Goal: Use online tool/utility: Utilize a website feature to perform a specific function

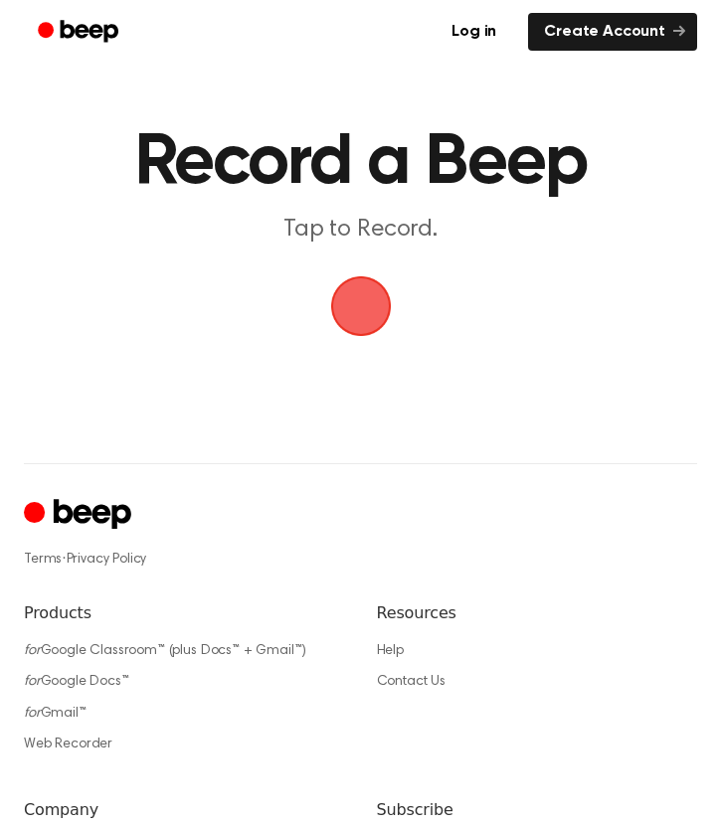
click at [376, 295] on span "button" at bounding box center [361, 306] width 56 height 56
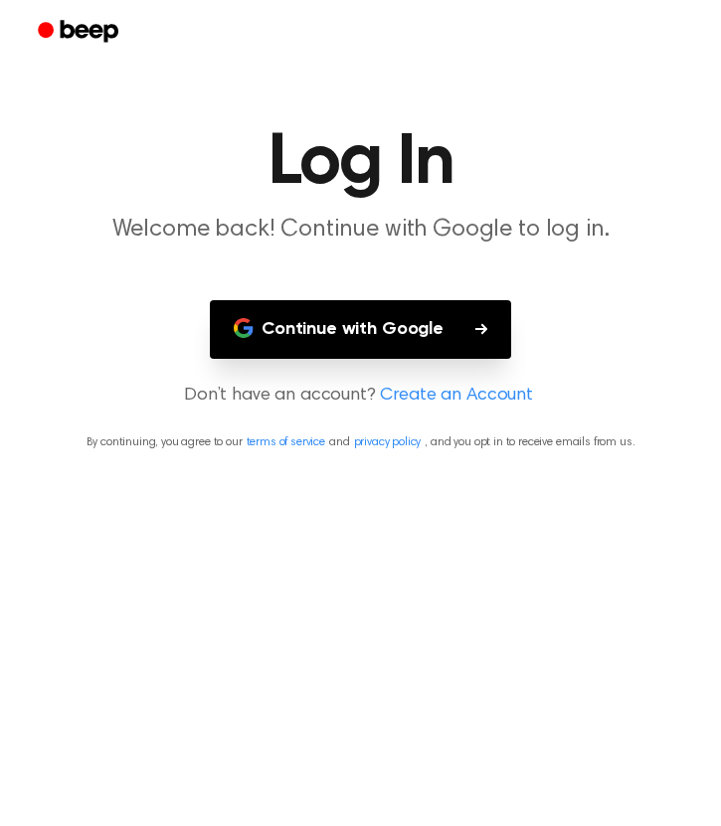
click at [361, 341] on button "Continue with Google" at bounding box center [360, 329] width 301 height 59
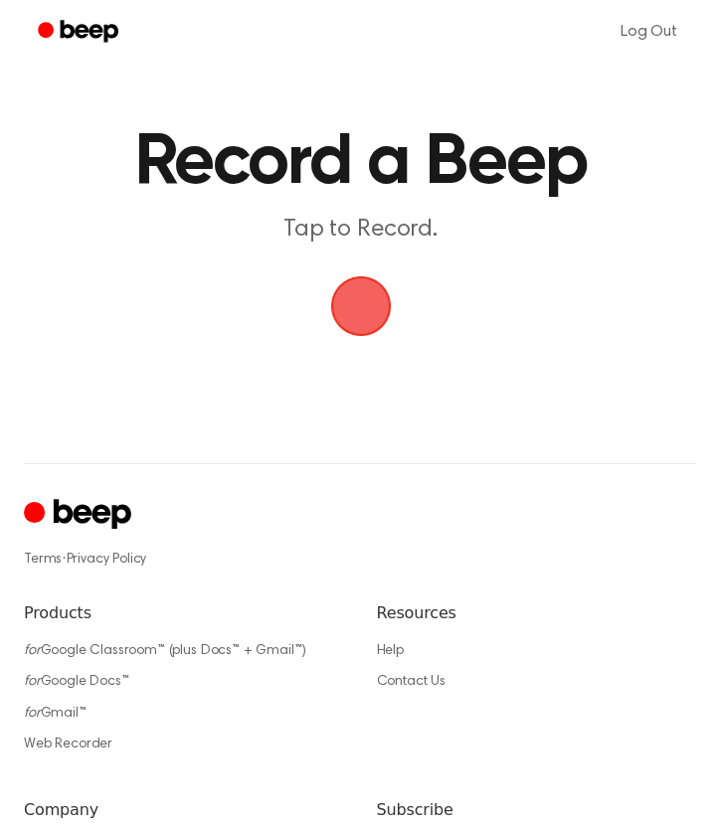
click at [370, 298] on span "button" at bounding box center [360, 306] width 61 height 61
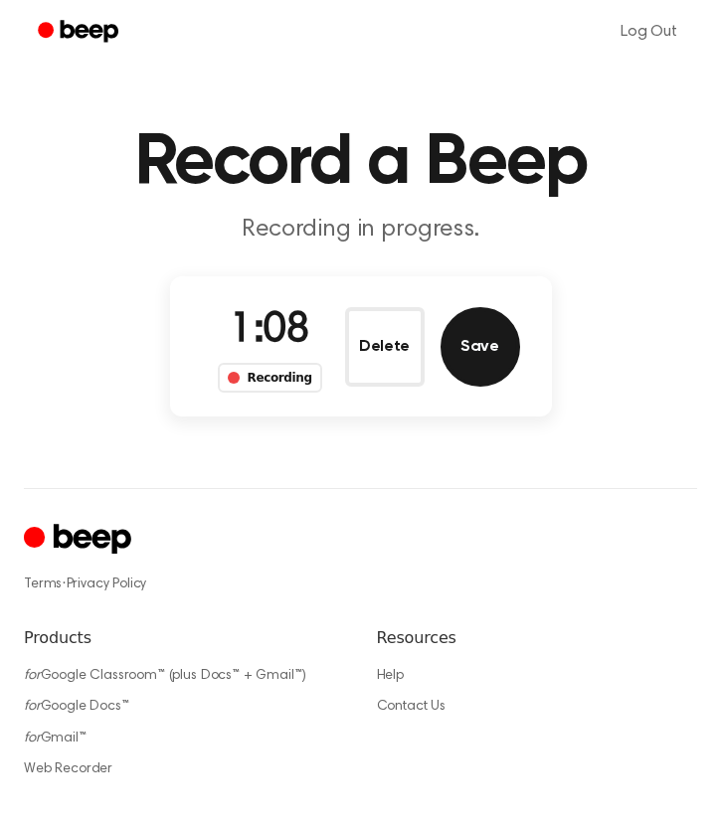
click at [493, 345] on button "Save" at bounding box center [480, 347] width 80 height 80
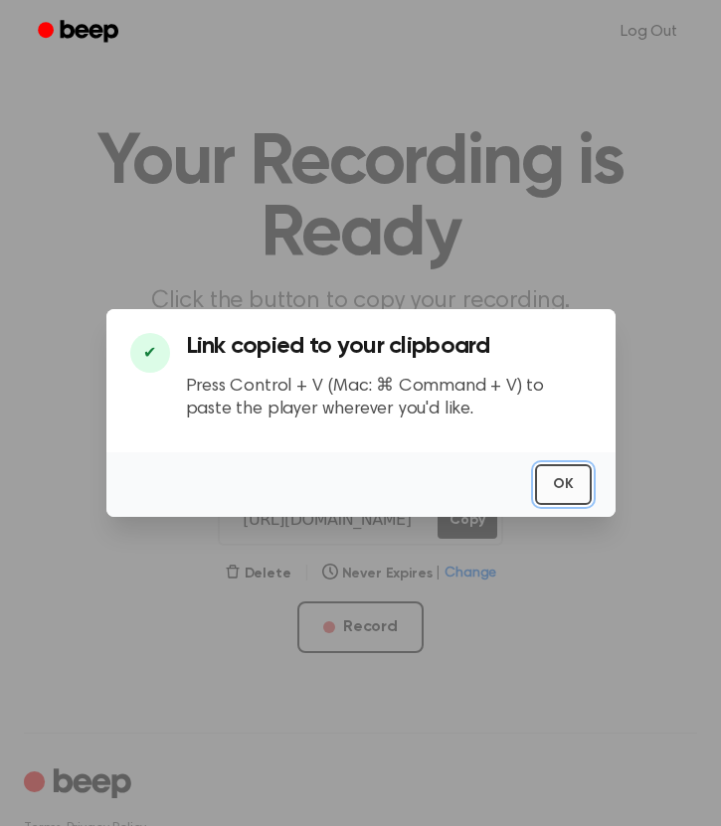
click at [568, 472] on button "OK" at bounding box center [563, 484] width 57 height 41
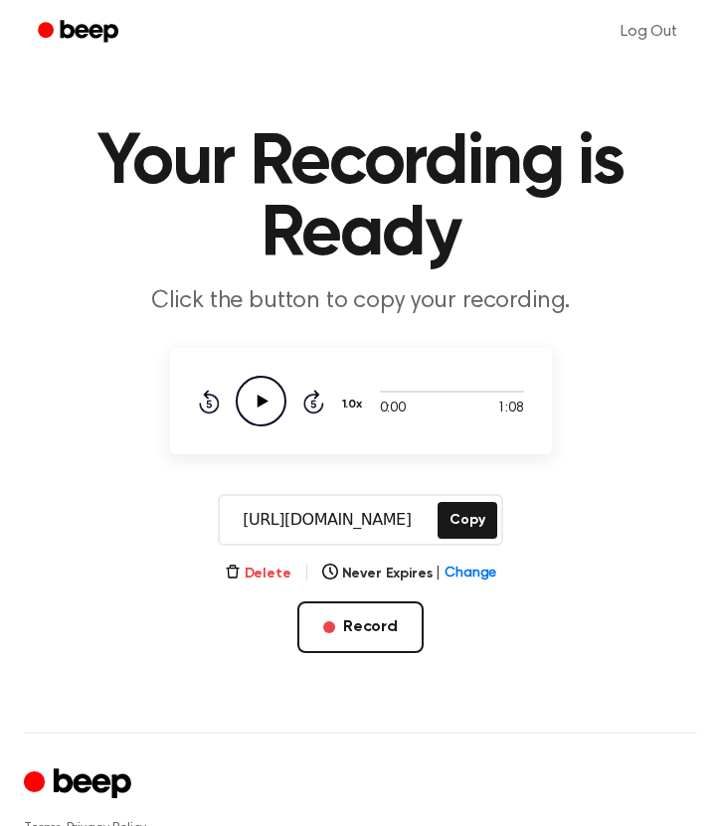
click at [254, 576] on button "Delete" at bounding box center [258, 574] width 67 height 21
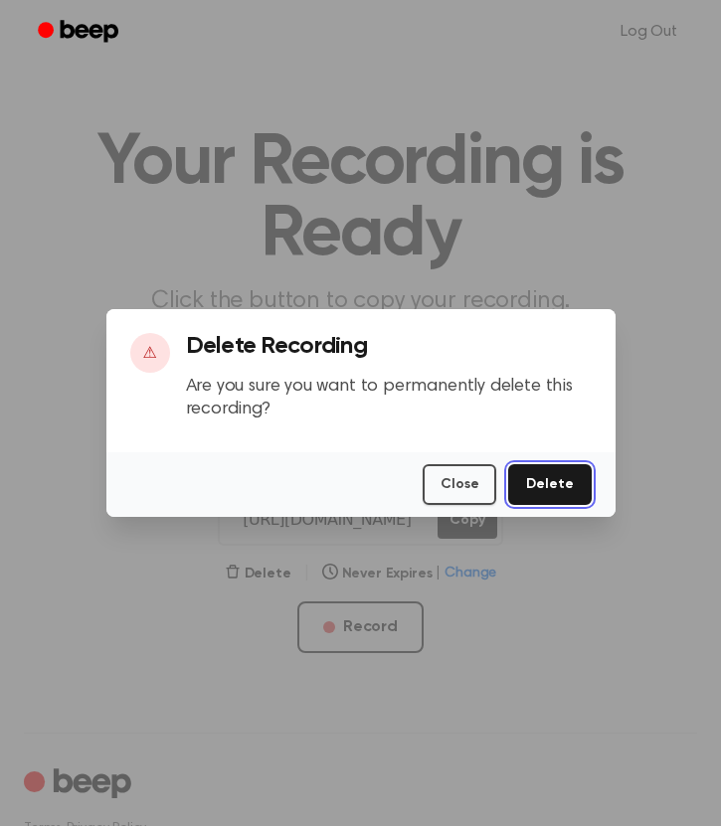
click at [557, 479] on button "Delete" at bounding box center [549, 484] width 83 height 41
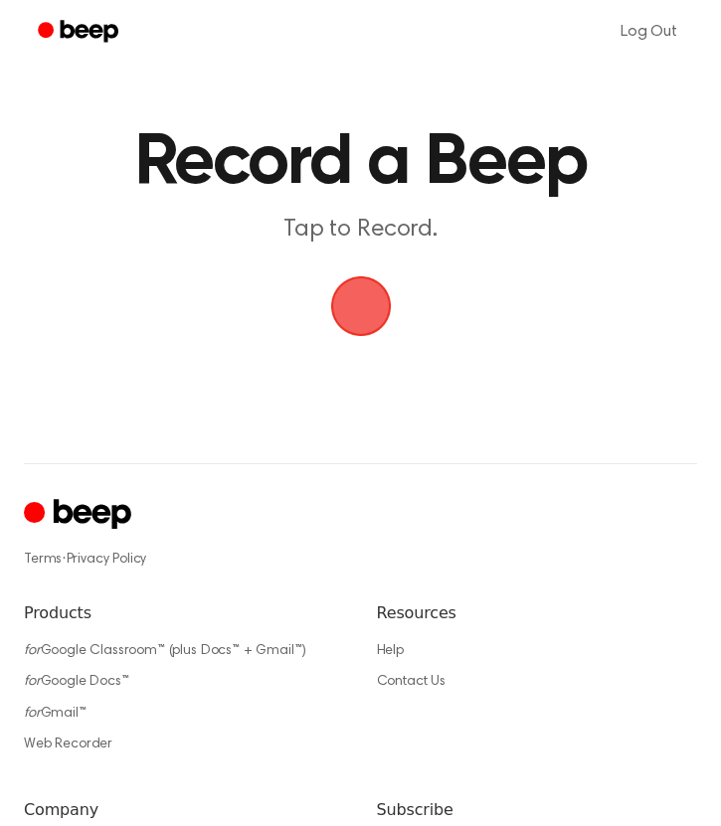
click at [118, 340] on main "Record a Beep Tap to Record." at bounding box center [360, 200] width 721 height 400
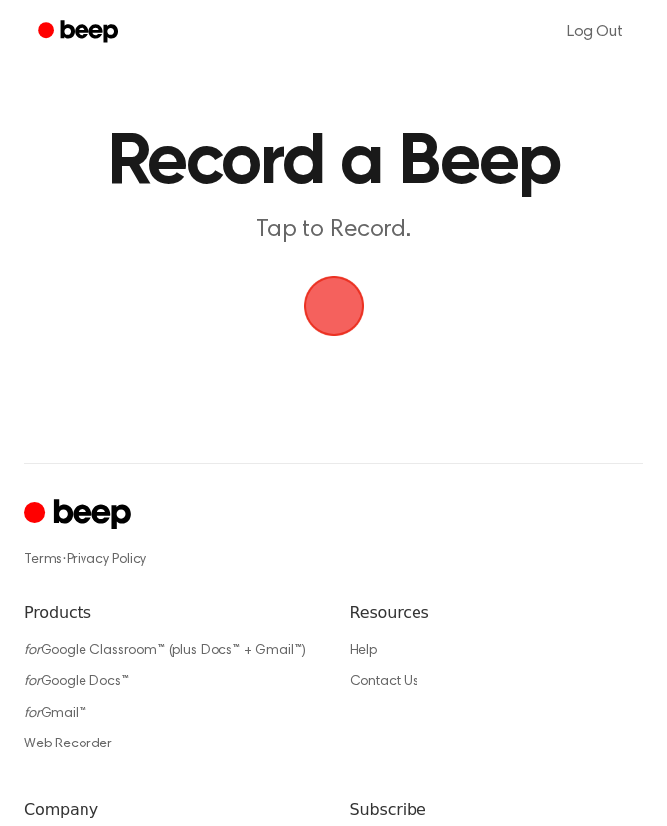
click at [331, 300] on span "button" at bounding box center [333, 306] width 61 height 61
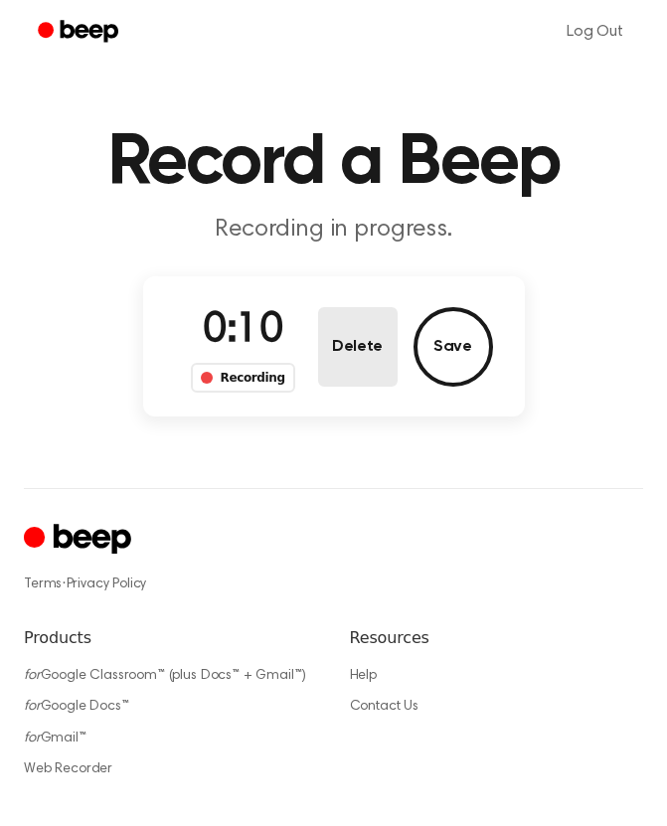
click at [332, 356] on button "Delete" at bounding box center [358, 347] width 80 height 80
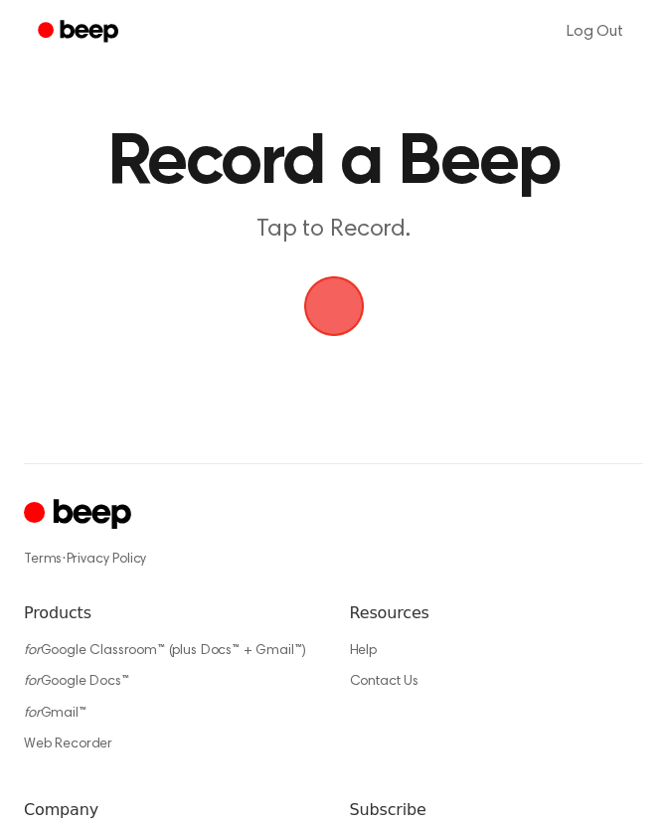
click at [327, 305] on span "button" at bounding box center [334, 306] width 56 height 56
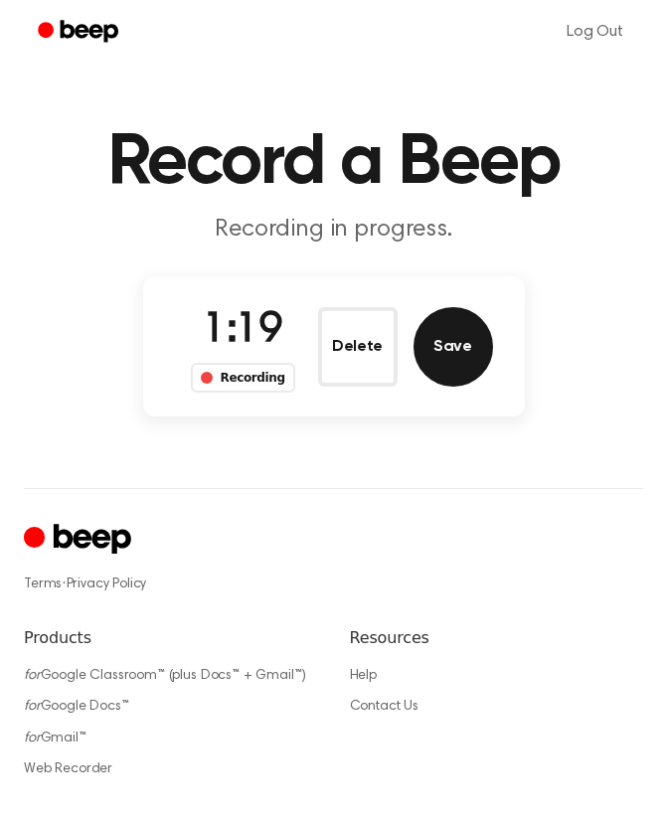
click at [453, 352] on button "Save" at bounding box center [454, 347] width 80 height 80
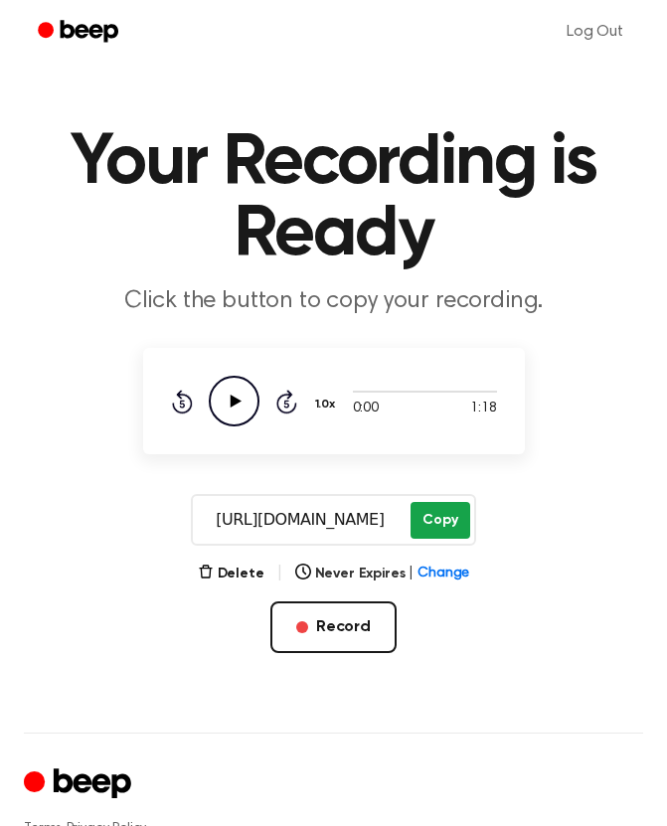
click at [447, 530] on button "Copy" at bounding box center [440, 520] width 59 height 37
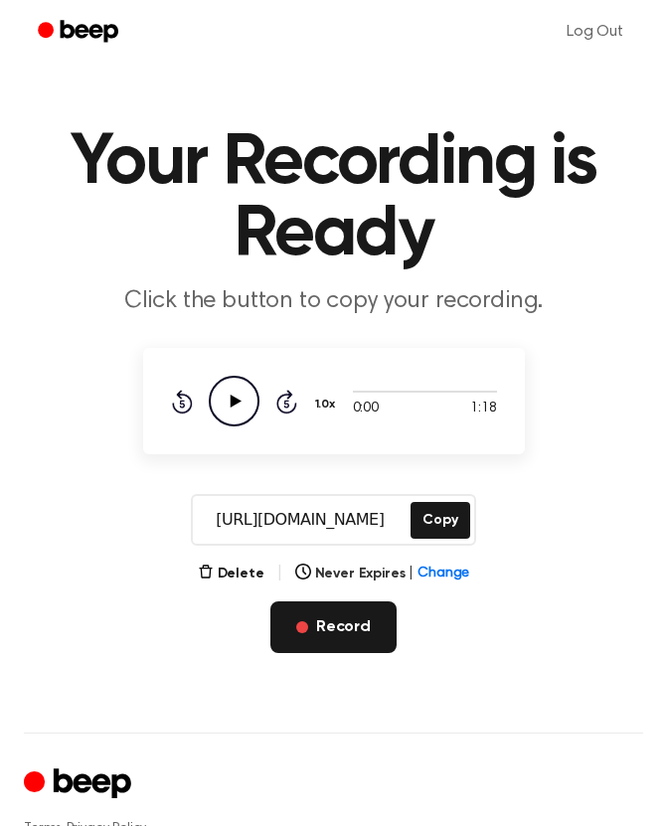
click at [296, 634] on button "Record" at bounding box center [333, 627] width 126 height 52
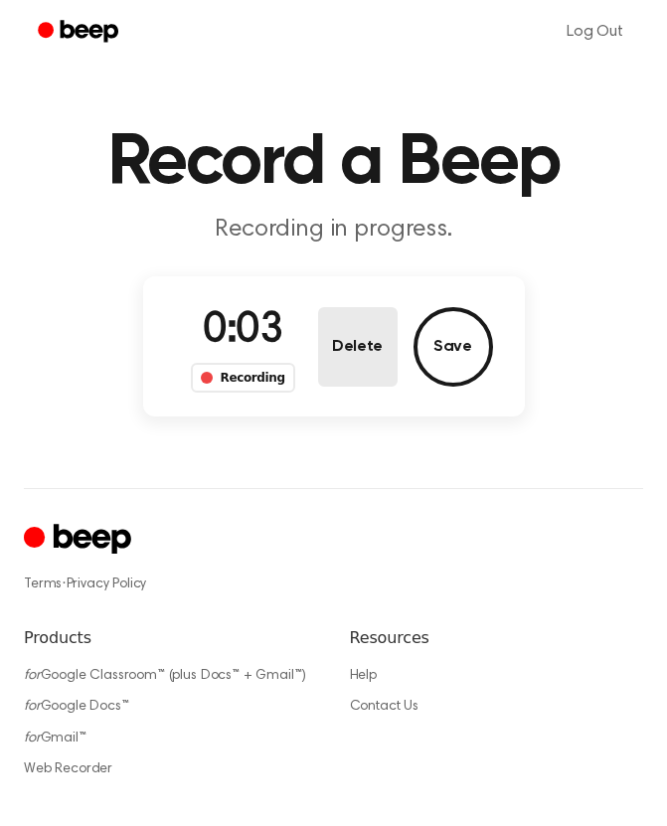
click at [357, 350] on button "Delete" at bounding box center [358, 347] width 80 height 80
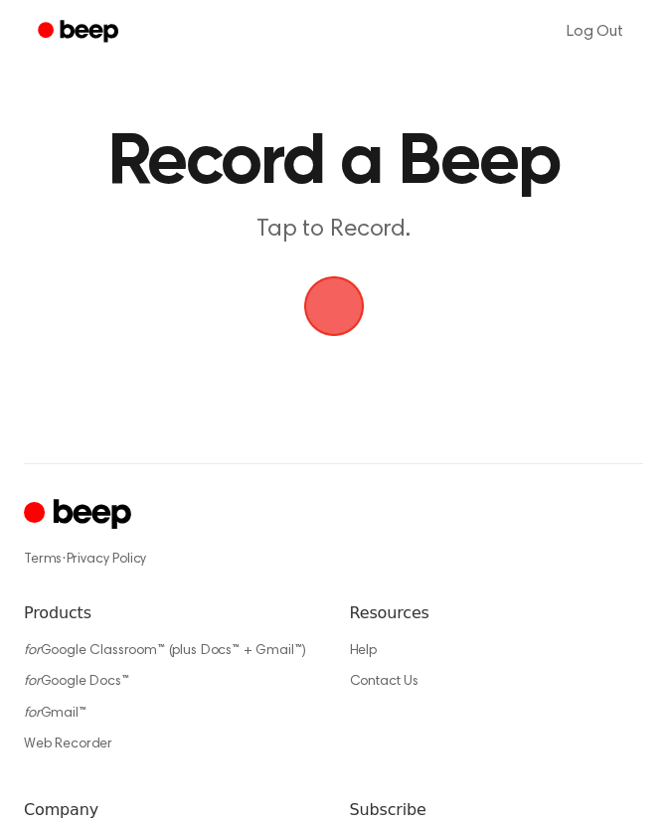
click at [317, 306] on span "button" at bounding box center [334, 306] width 56 height 56
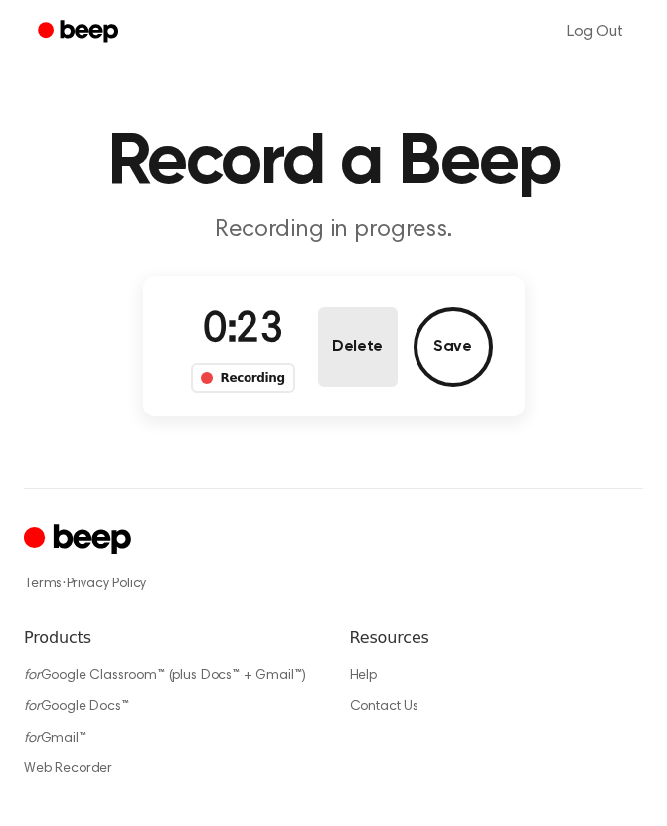
click at [329, 352] on button "Delete" at bounding box center [358, 347] width 80 height 80
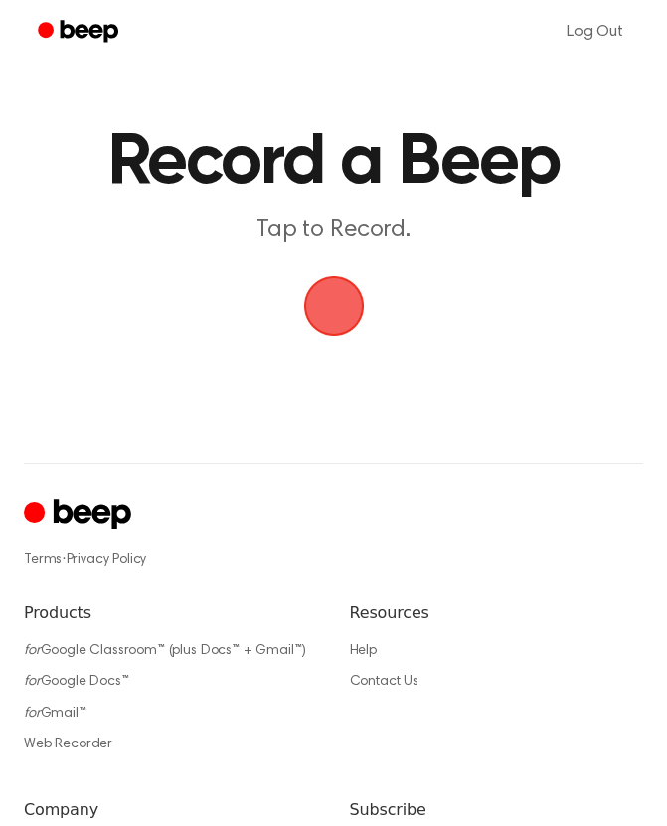
click at [327, 324] on span "button" at bounding box center [333, 306] width 65 height 65
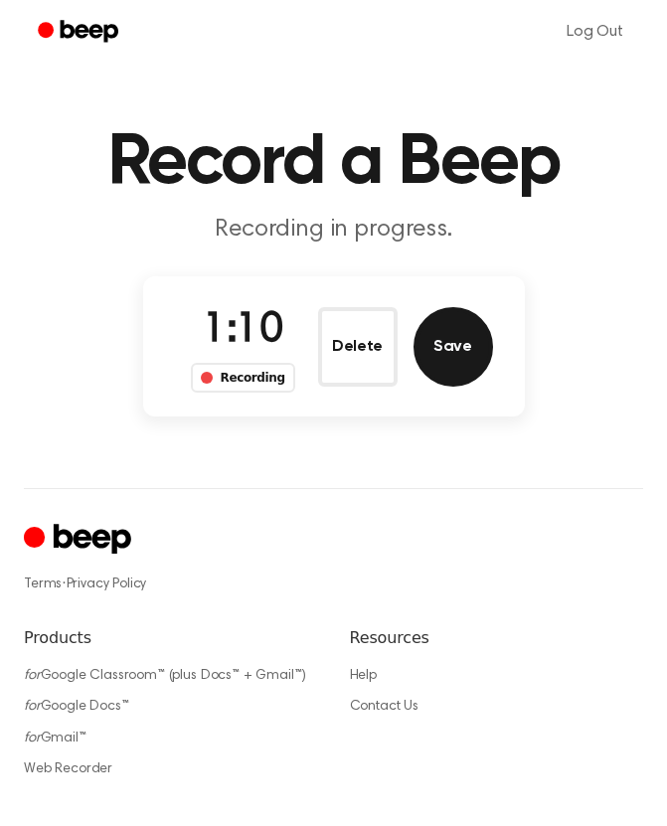
click at [461, 350] on button "Save" at bounding box center [454, 347] width 80 height 80
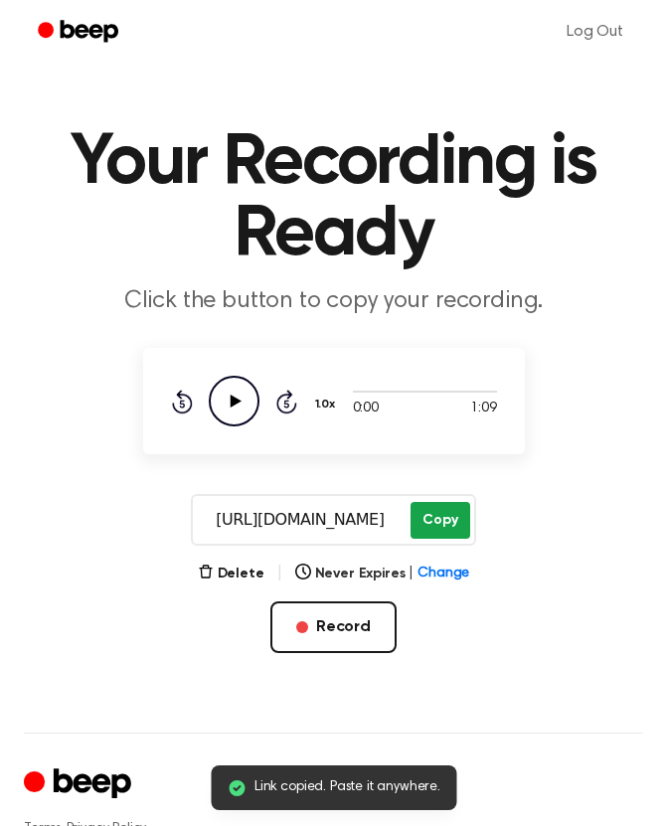
click at [441, 512] on button "Copy" at bounding box center [440, 520] width 59 height 37
click at [433, 514] on button "Copy" at bounding box center [440, 520] width 59 height 37
click at [445, 532] on button "Copy" at bounding box center [440, 520] width 59 height 37
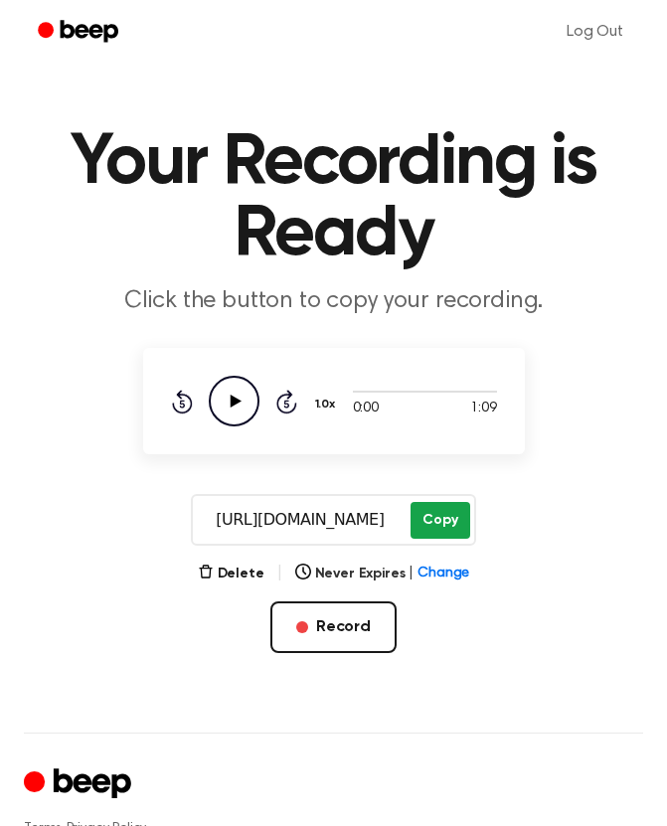
click at [445, 532] on button "Copy" at bounding box center [440, 520] width 59 height 37
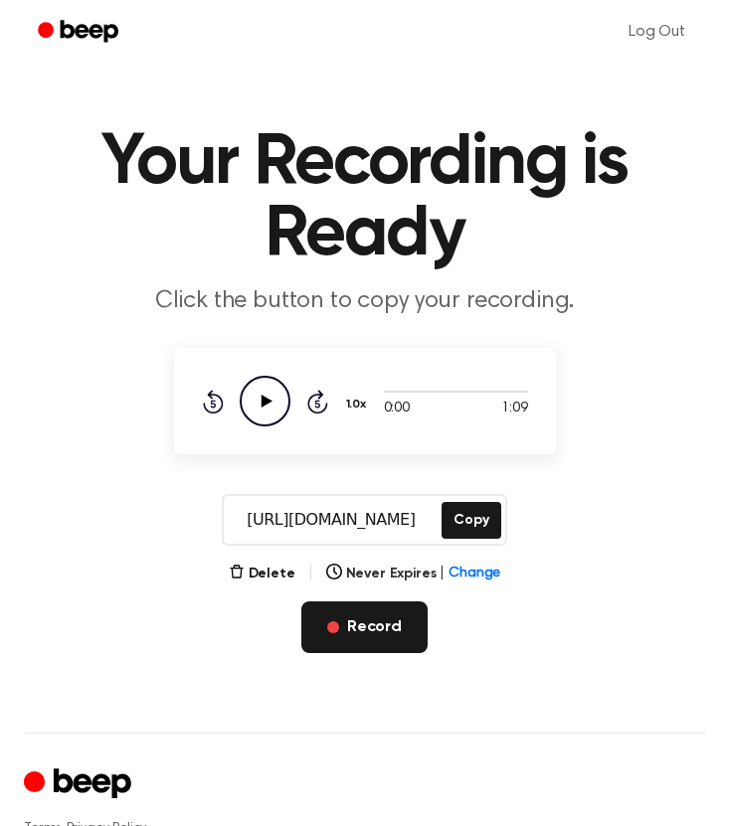
click at [356, 620] on button "Record" at bounding box center [364, 627] width 126 height 52
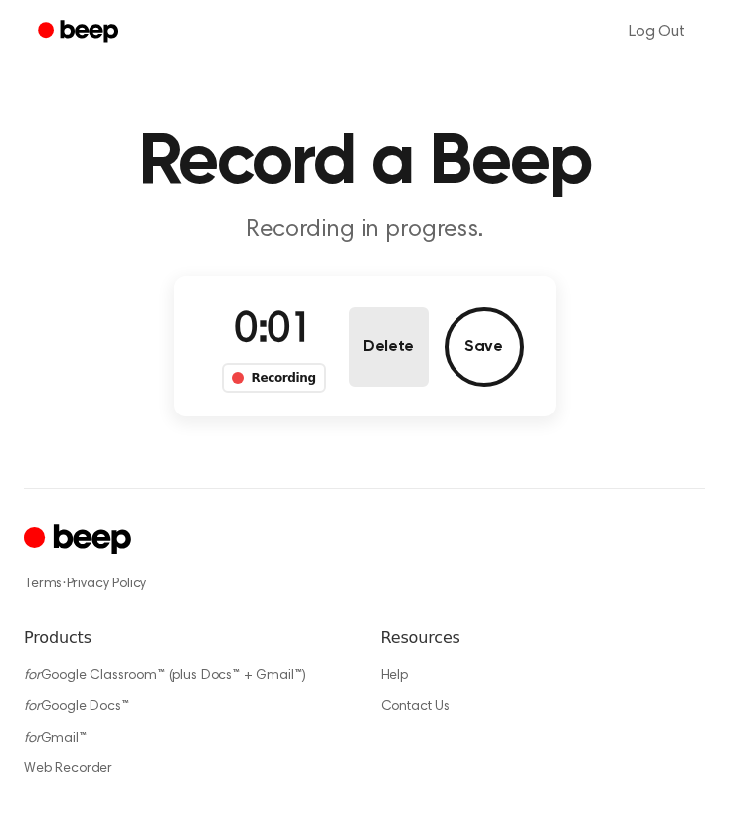
click at [397, 341] on button "Delete" at bounding box center [389, 347] width 80 height 80
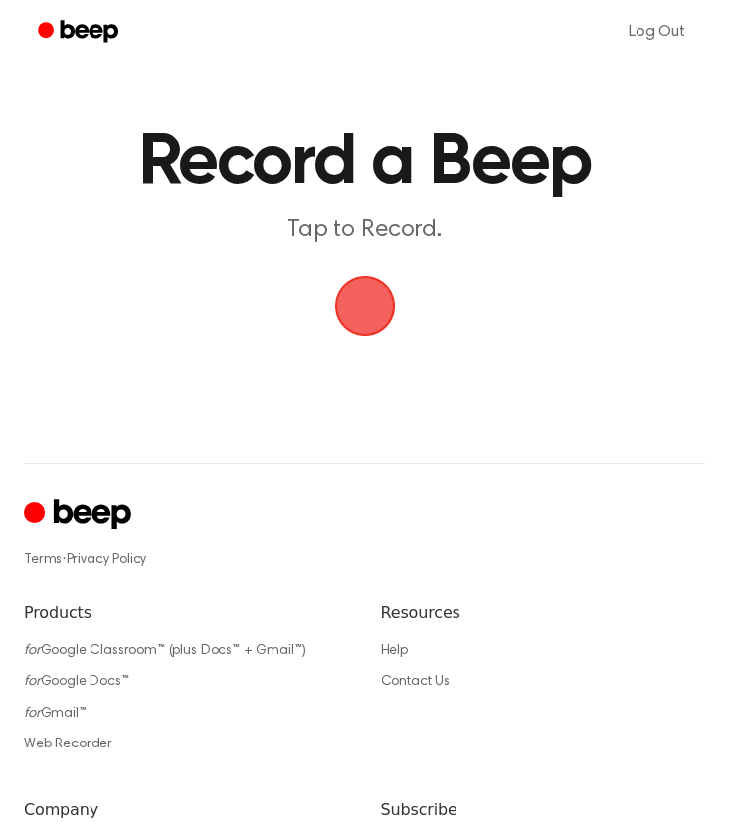
click at [378, 294] on span "button" at bounding box center [365, 306] width 56 height 56
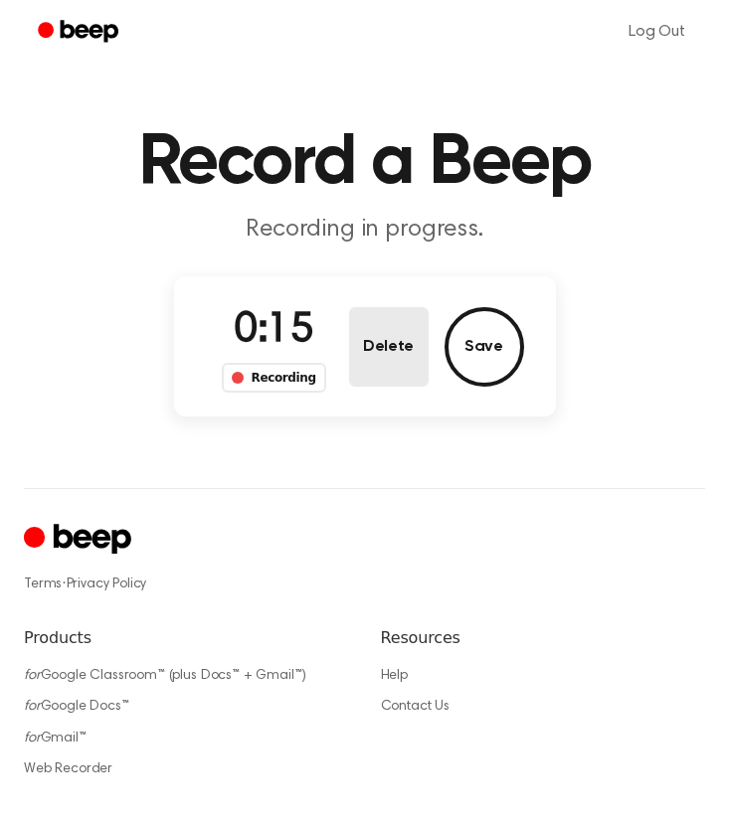
click at [373, 359] on button "Delete" at bounding box center [389, 347] width 80 height 80
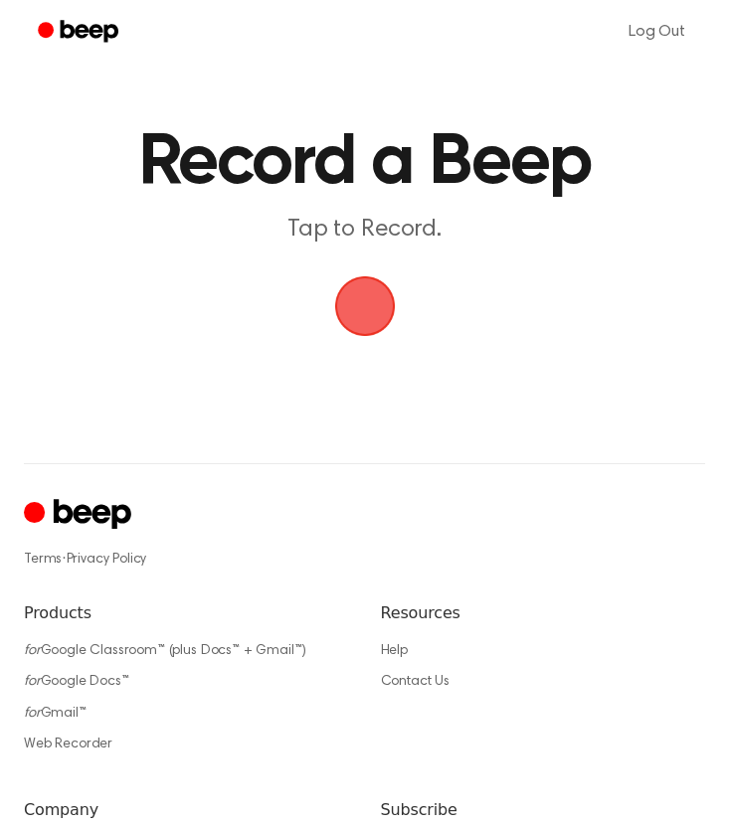
click at [376, 309] on span "button" at bounding box center [365, 306] width 56 height 56
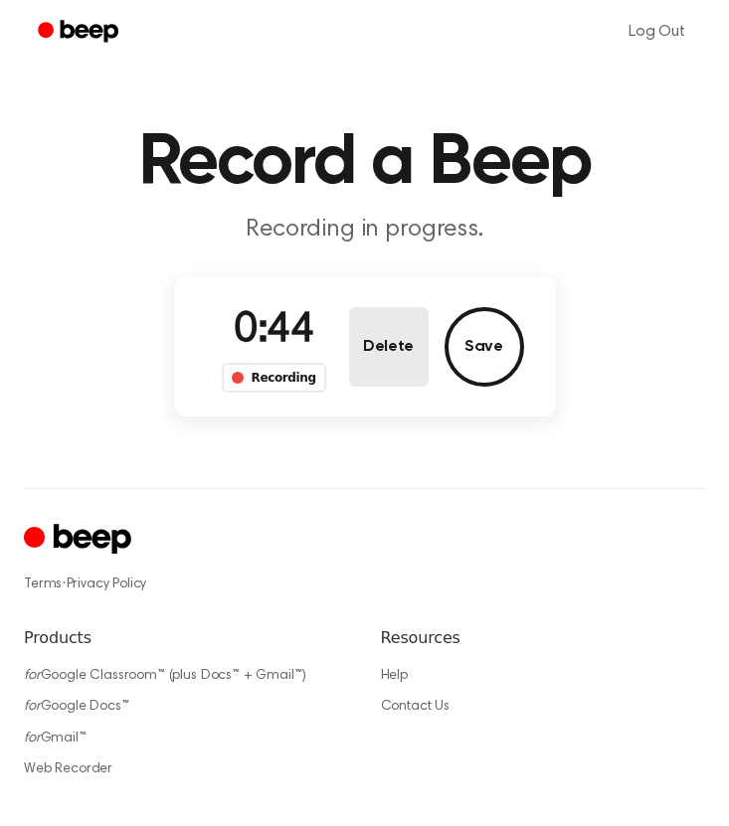
click at [385, 356] on button "Delete" at bounding box center [389, 347] width 80 height 80
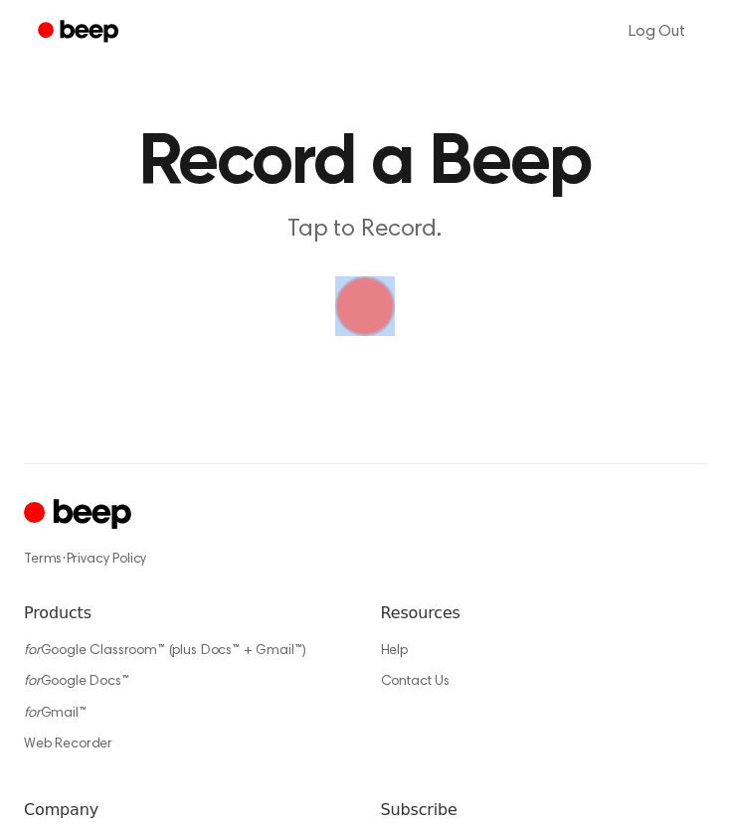
click at [385, 356] on main "Record a Beep Tap to Record." at bounding box center [364, 200] width 729 height 400
click at [383, 303] on span "button" at bounding box center [364, 306] width 74 height 74
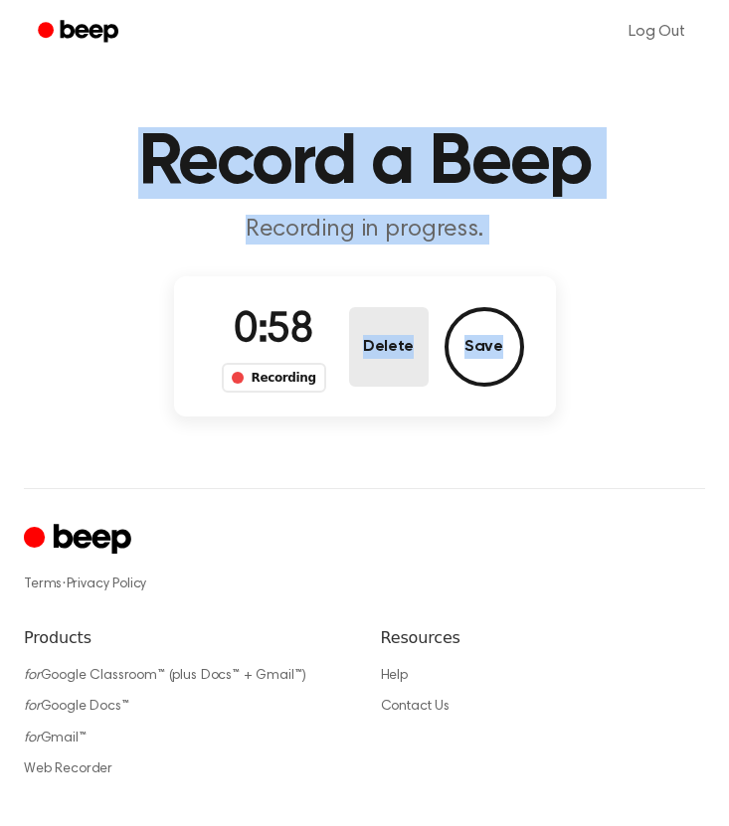
click at [390, 333] on button "Delete" at bounding box center [389, 347] width 80 height 80
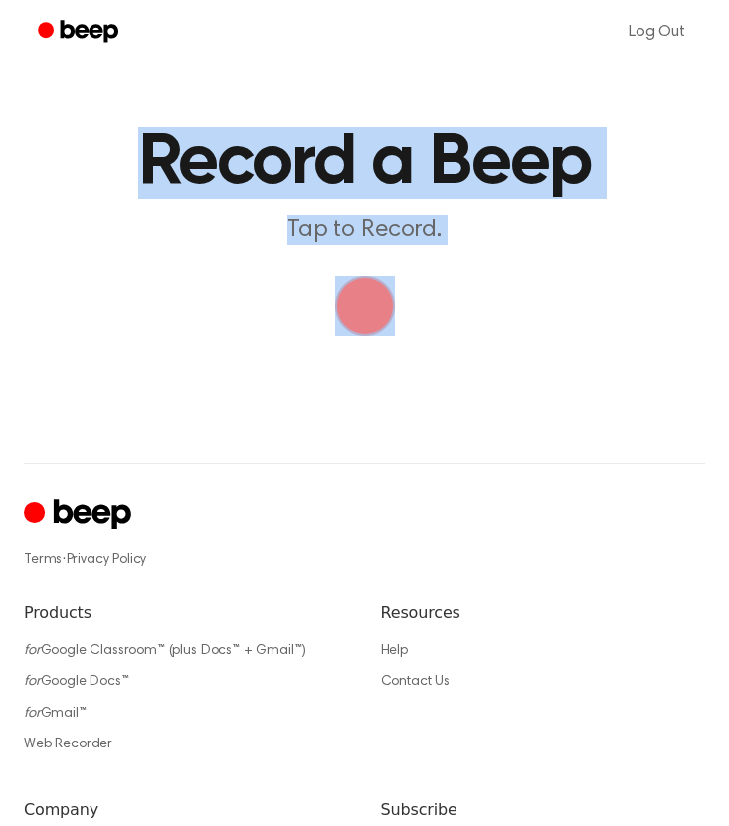
click at [475, 402] on div "Log Out Record a Beep Tap to Record. ⚠️ We are experiencing issues with our ser…" at bounding box center [364, 536] width 729 height 1072
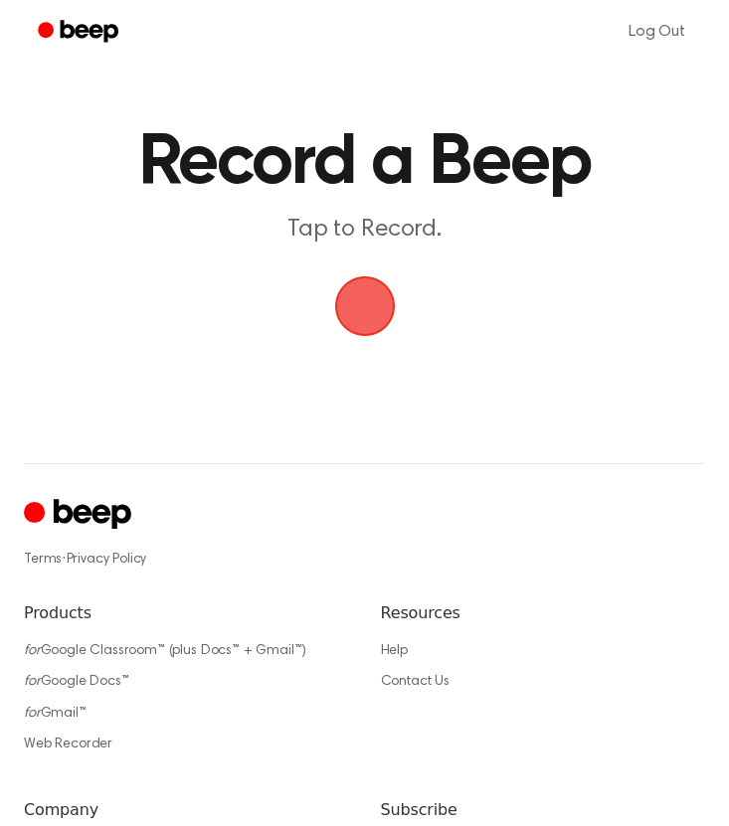
click at [357, 308] on span "button" at bounding box center [365, 306] width 56 height 56
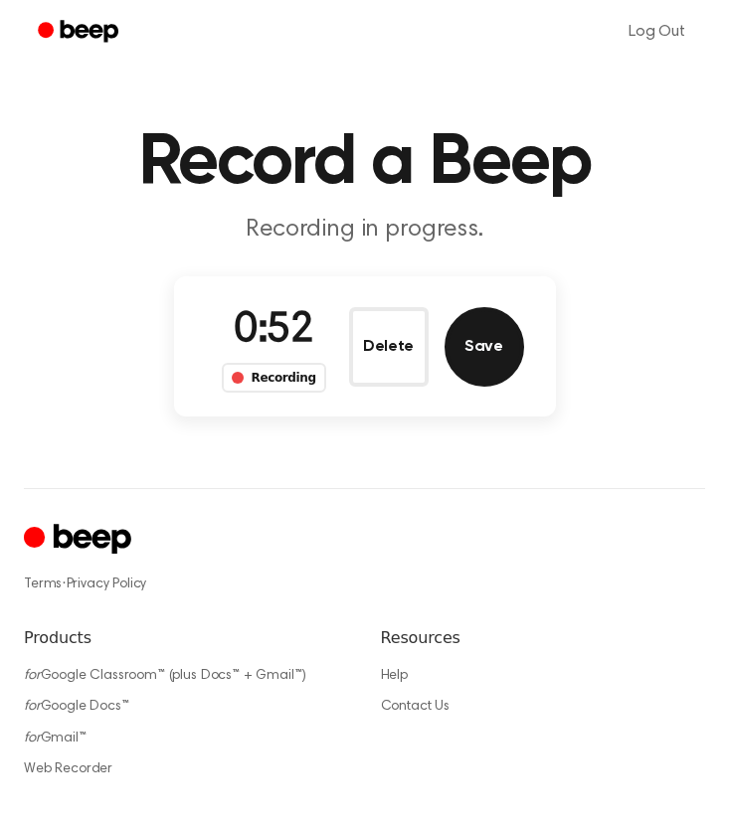
click at [477, 341] on button "Save" at bounding box center [484, 347] width 80 height 80
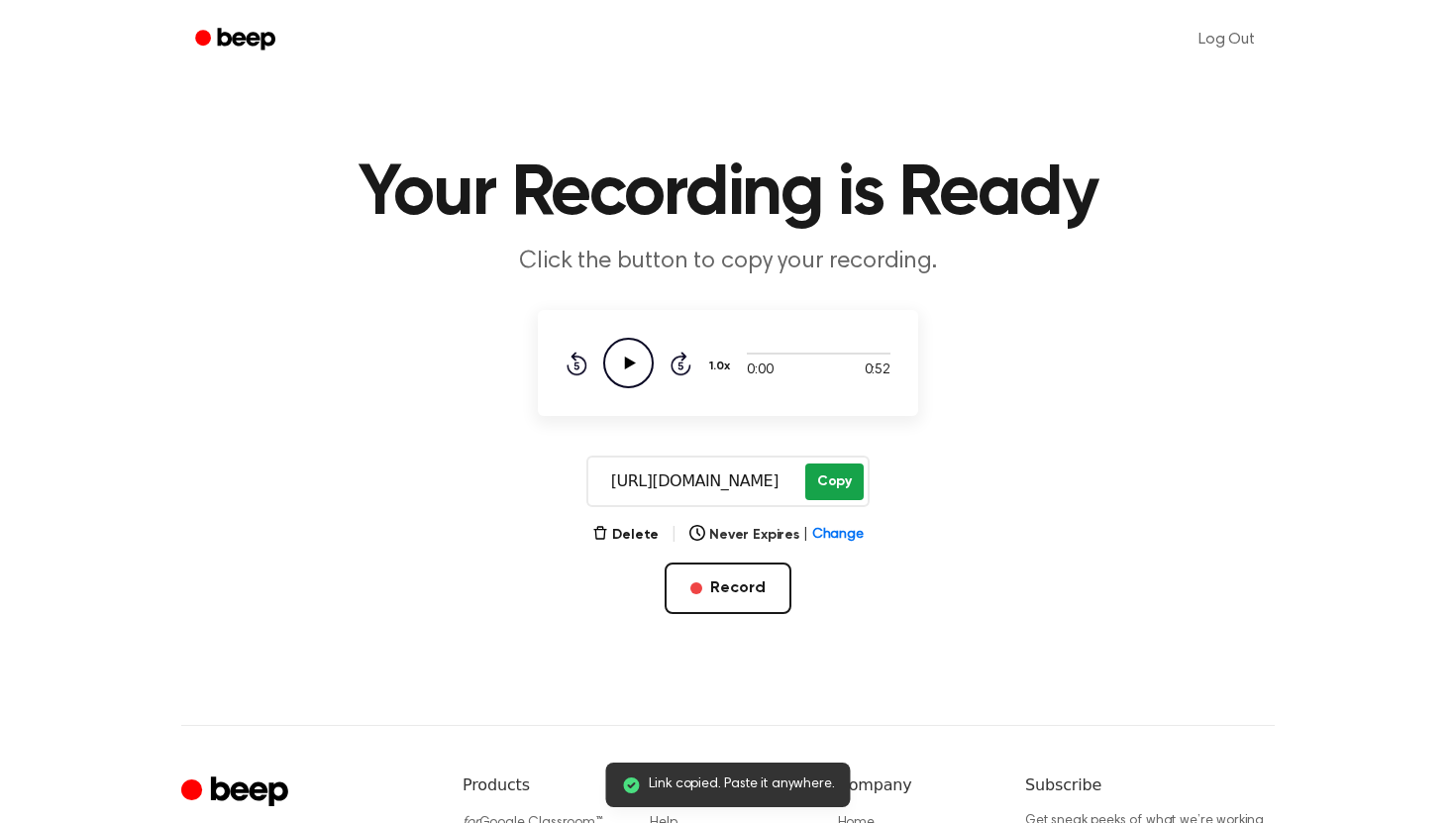
click at [718, 480] on button "Copy" at bounding box center [834, 481] width 59 height 37
